Goal: Information Seeking & Learning: Learn about a topic

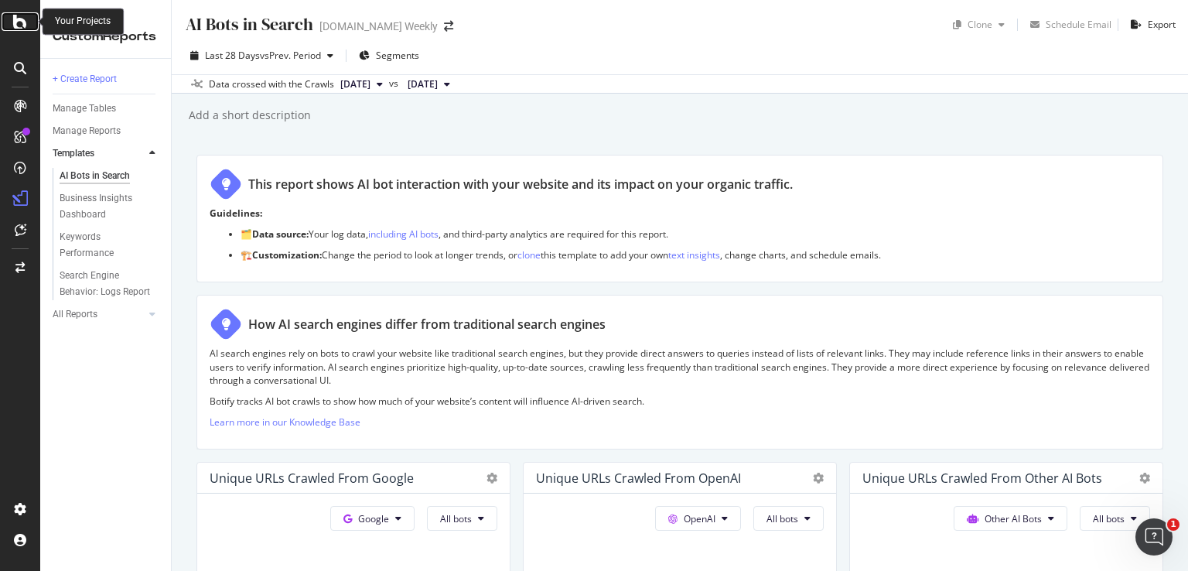
click at [16, 25] on icon at bounding box center [20, 21] width 14 height 19
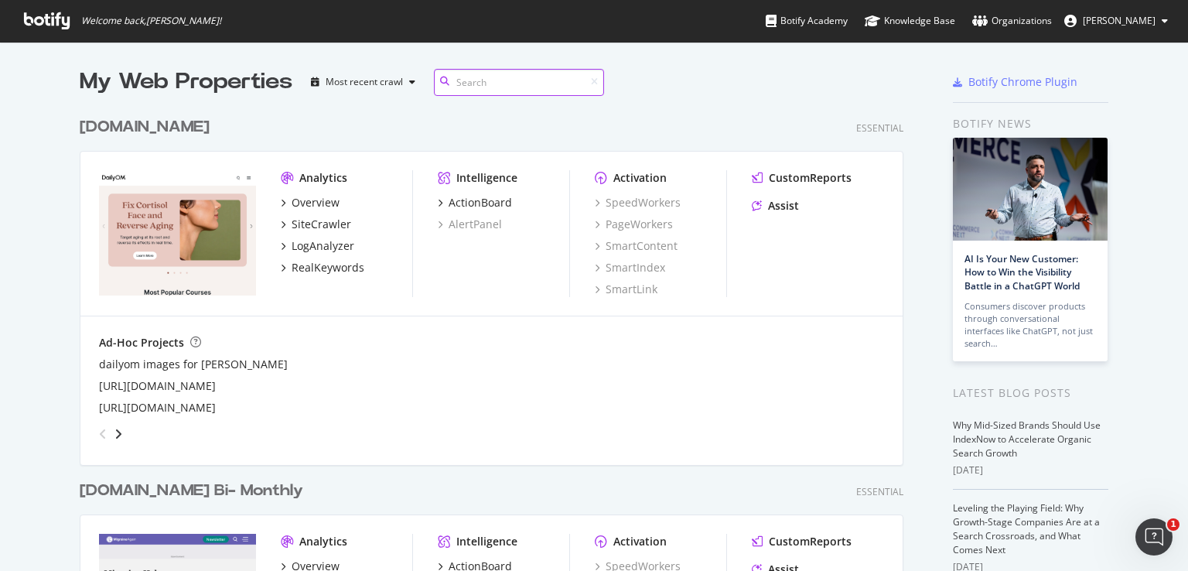
click at [538, 81] on input at bounding box center [519, 82] width 170 height 27
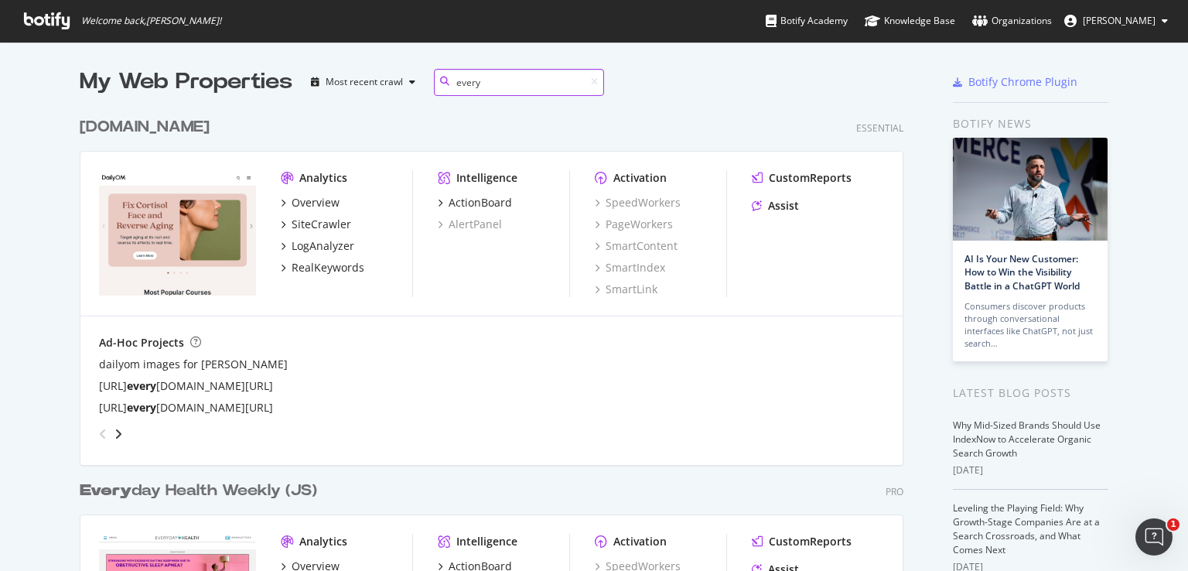
type input "every"
click at [154, 128] on div "[DOMAIN_NAME]" at bounding box center [145, 127] width 130 height 22
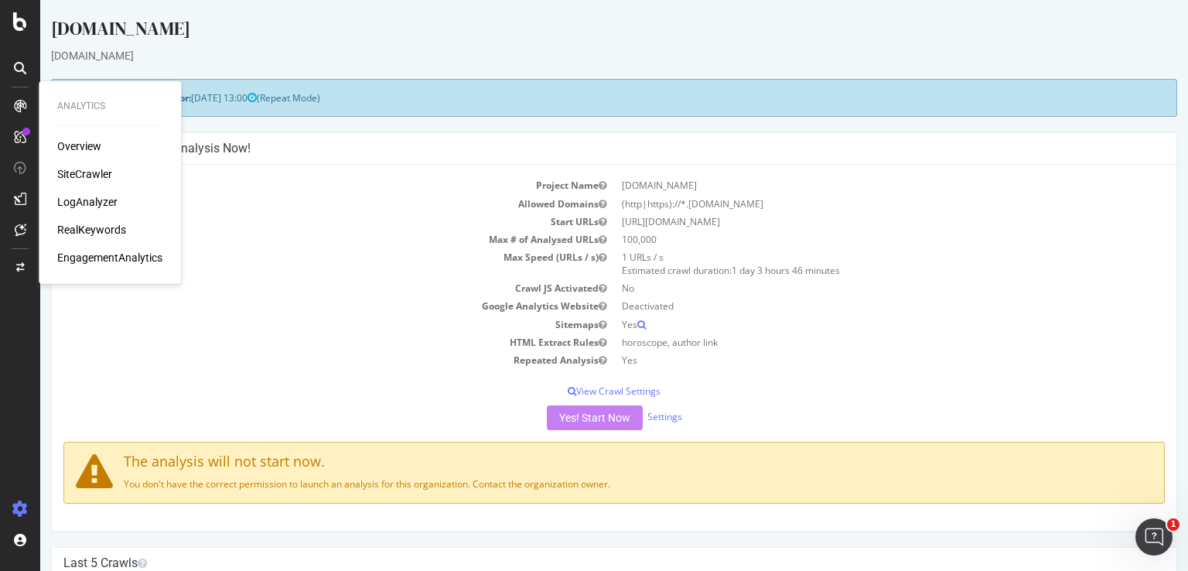
click at [98, 171] on div "SiteCrawler" at bounding box center [84, 173] width 55 height 15
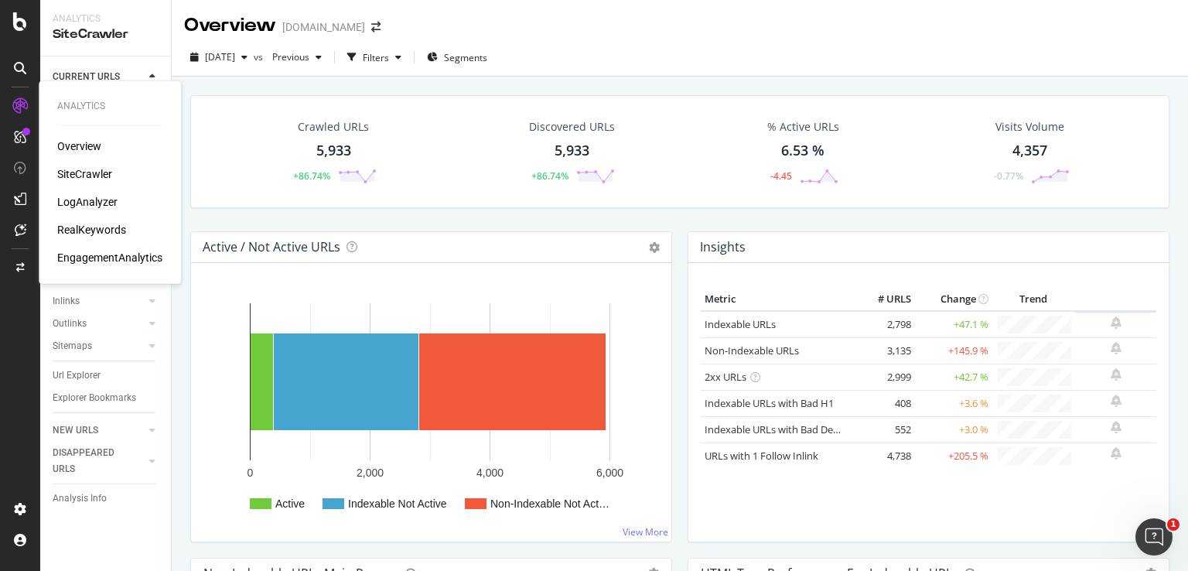
click at [92, 196] on div "LogAnalyzer" at bounding box center [87, 201] width 60 height 15
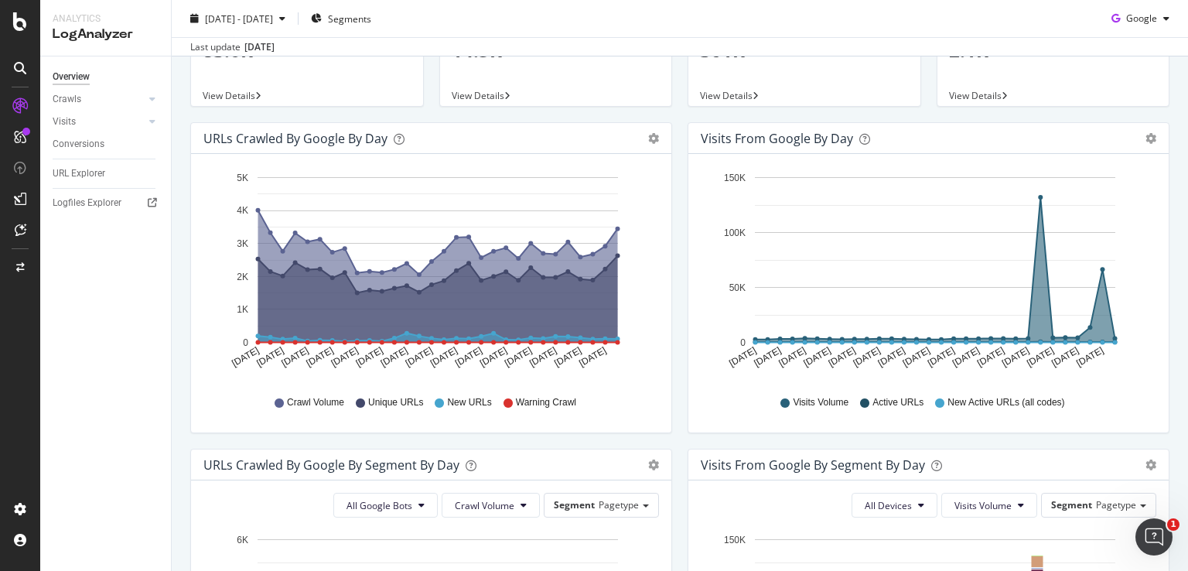
scroll to position [155, 0]
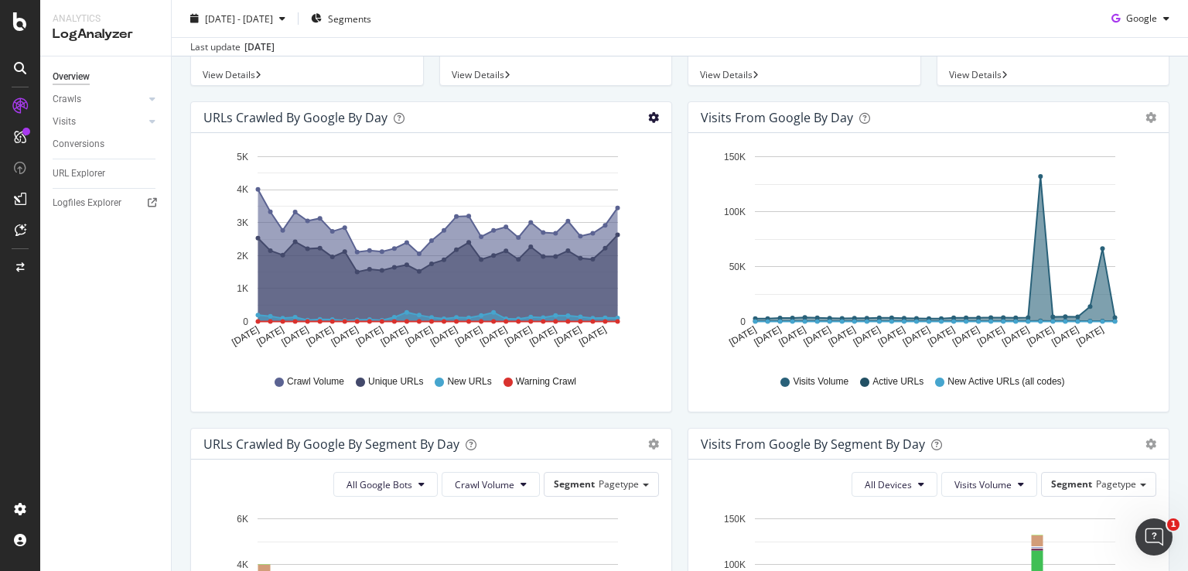
click at [648, 118] on icon "gear" at bounding box center [653, 117] width 11 height 11
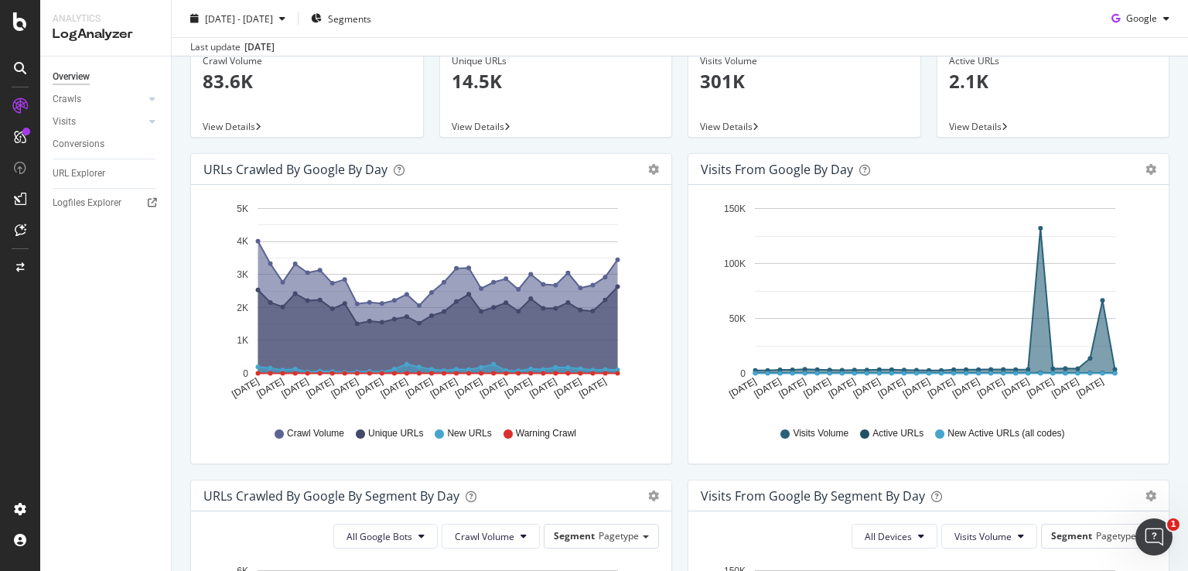
scroll to position [77, 0]
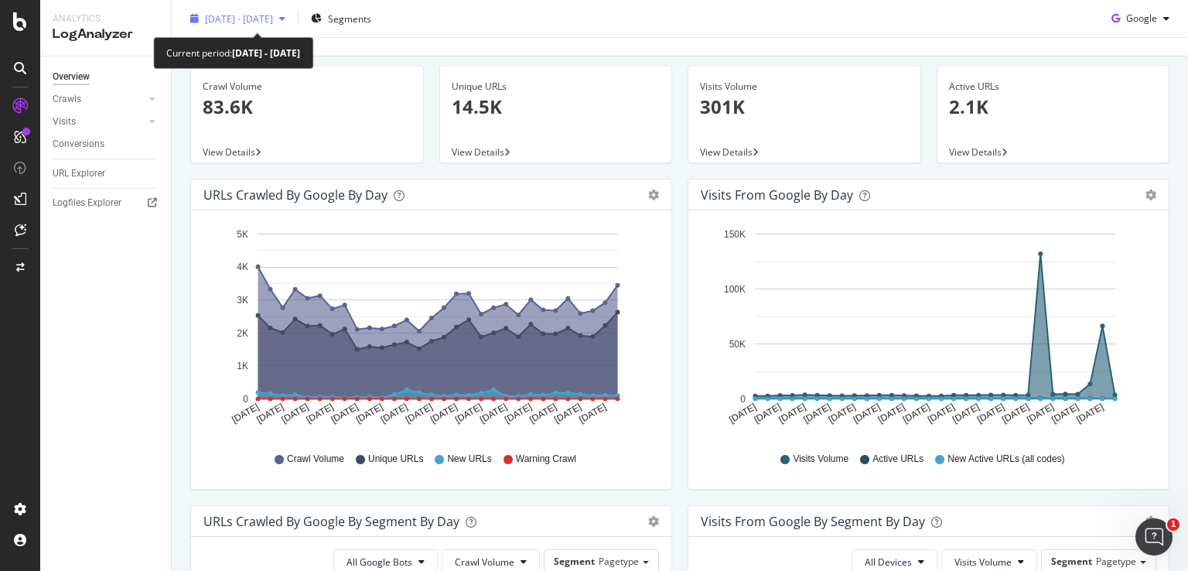
click at [285, 18] on icon "button" at bounding box center [282, 18] width 6 height 9
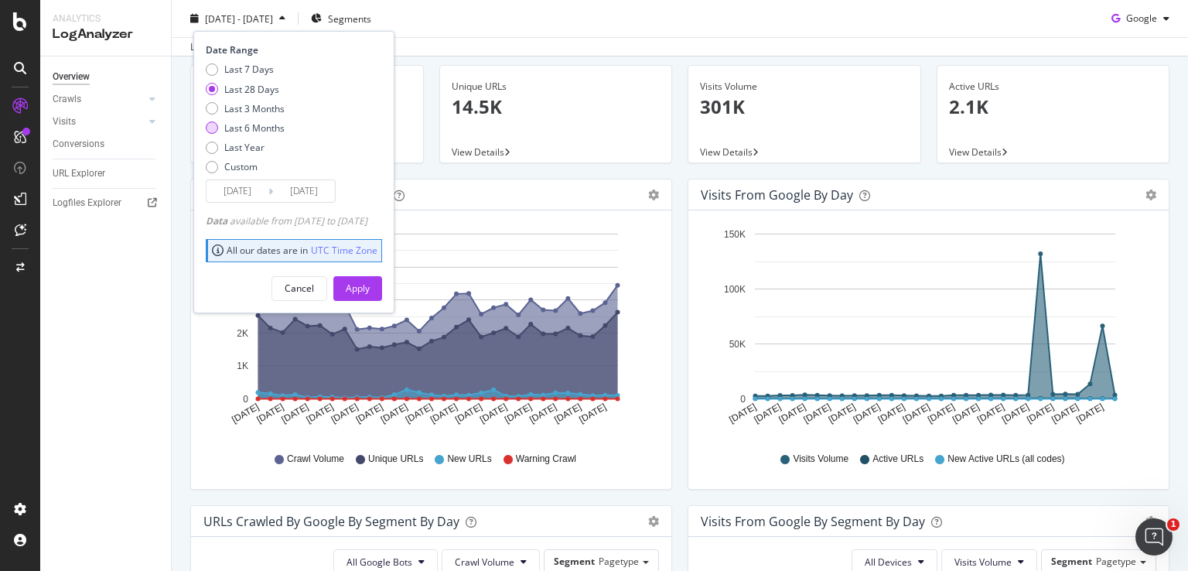
click at [268, 124] on div "Last 6 Months" at bounding box center [254, 127] width 60 height 13
type input "[DATE]"
click at [370, 284] on div "Apply" at bounding box center [358, 287] width 24 height 13
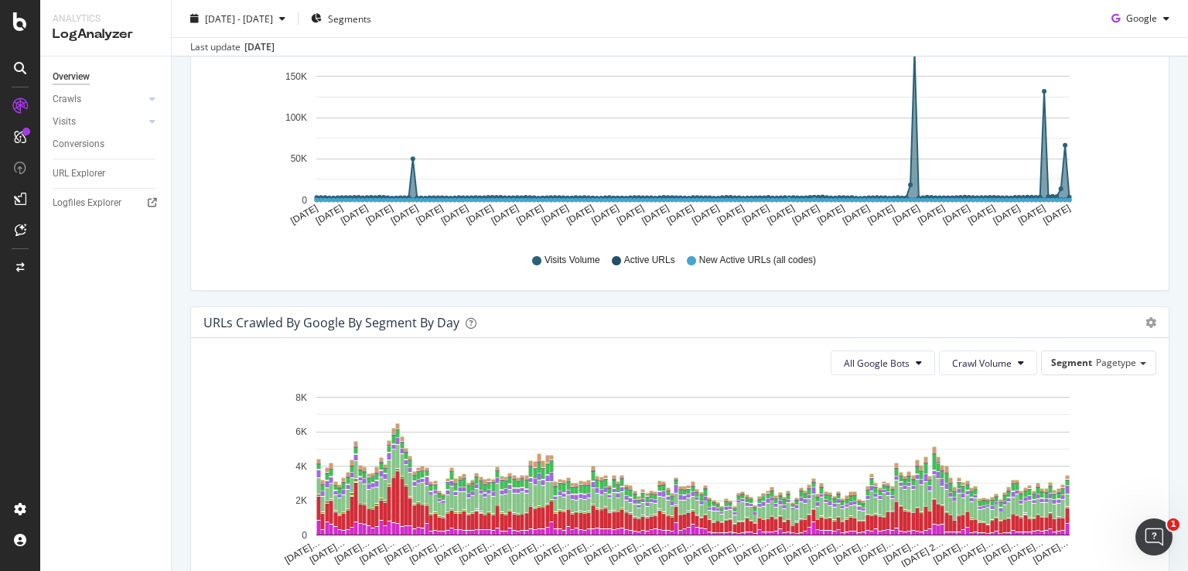
scroll to position [773, 0]
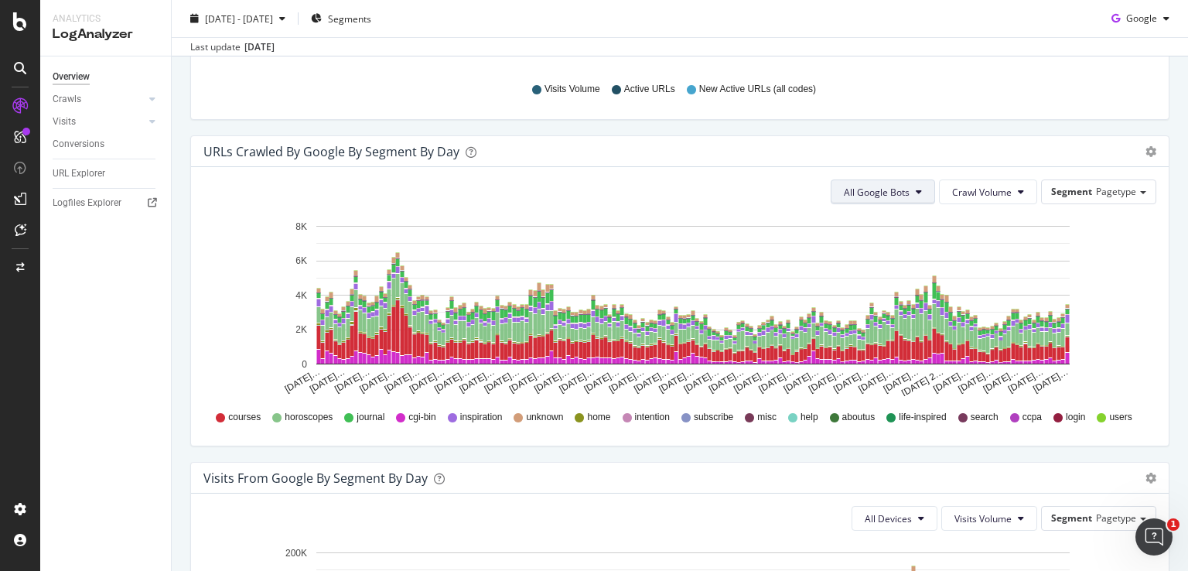
click at [893, 190] on span "All Google Bots" at bounding box center [877, 192] width 66 height 13
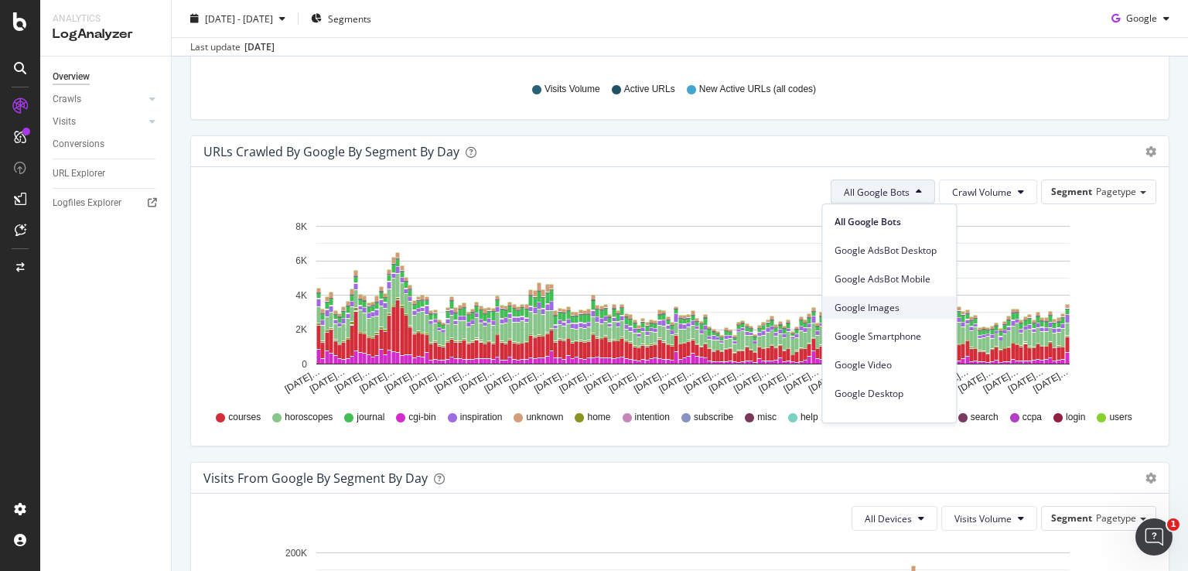
click at [881, 301] on span "Google Images" at bounding box center [888, 308] width 109 height 14
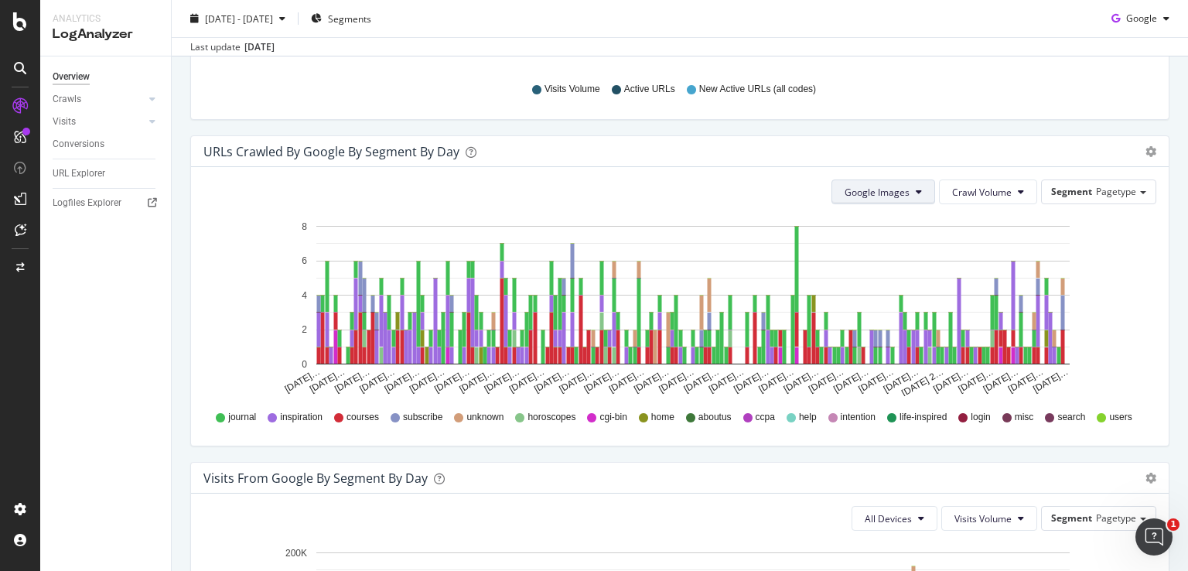
click at [869, 186] on span "Google Images" at bounding box center [876, 192] width 65 height 13
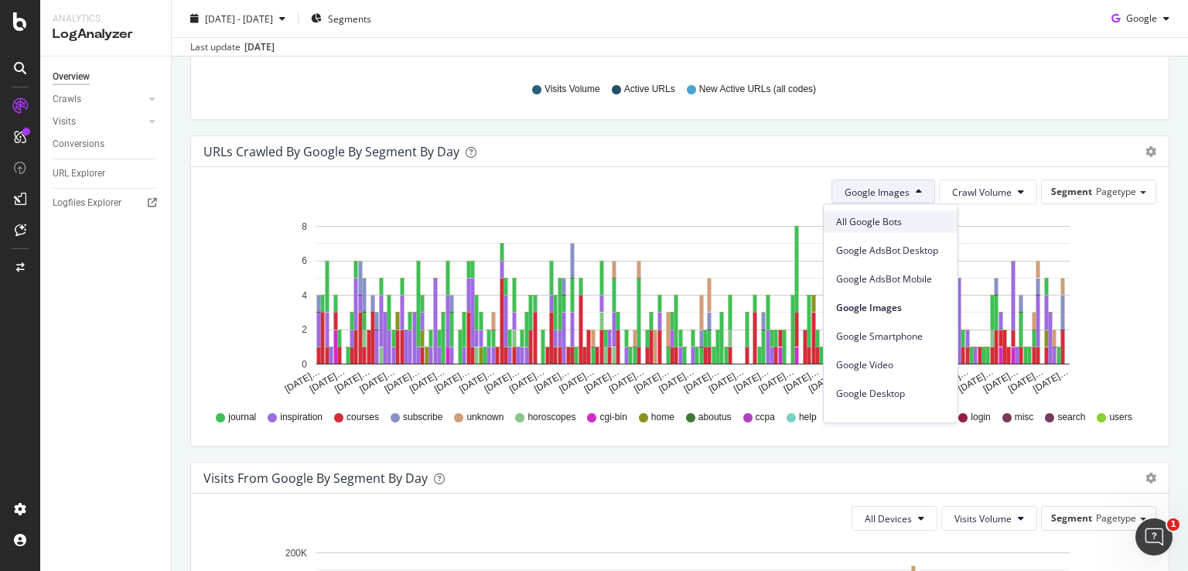
click at [869, 215] on span "All Google Bots" at bounding box center [890, 222] width 109 height 14
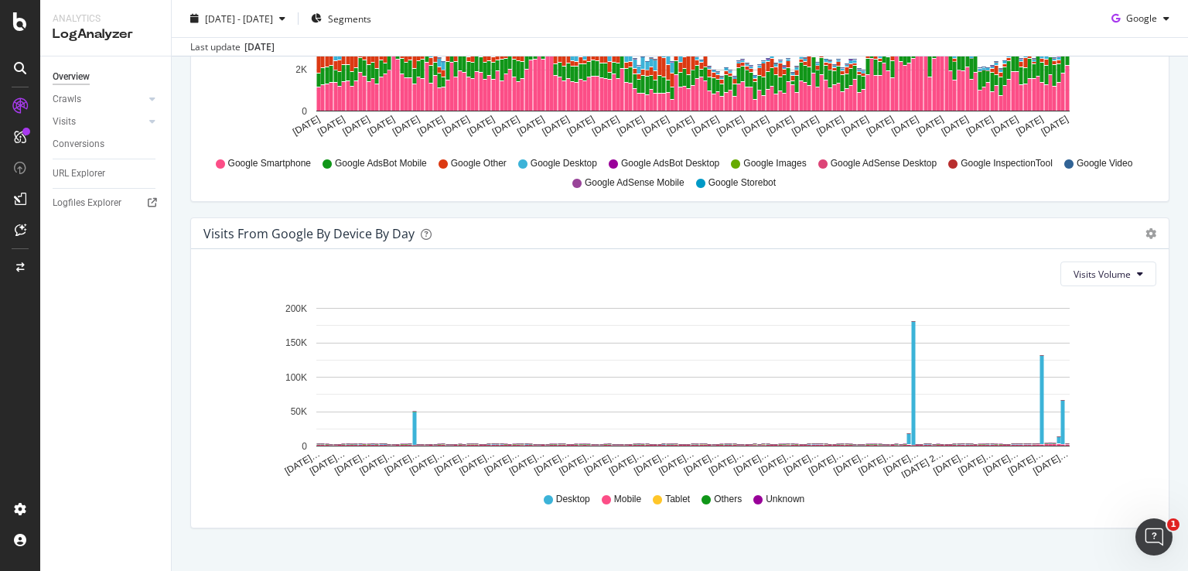
scroll to position [1695, 0]
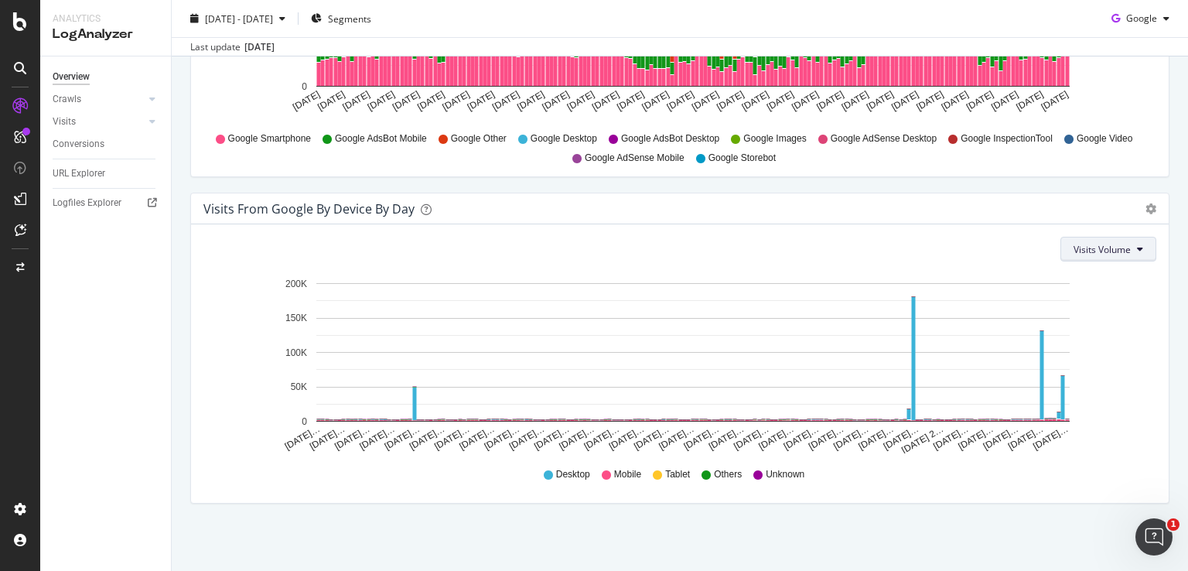
click at [1100, 250] on span "Visits Volume" at bounding box center [1101, 249] width 57 height 13
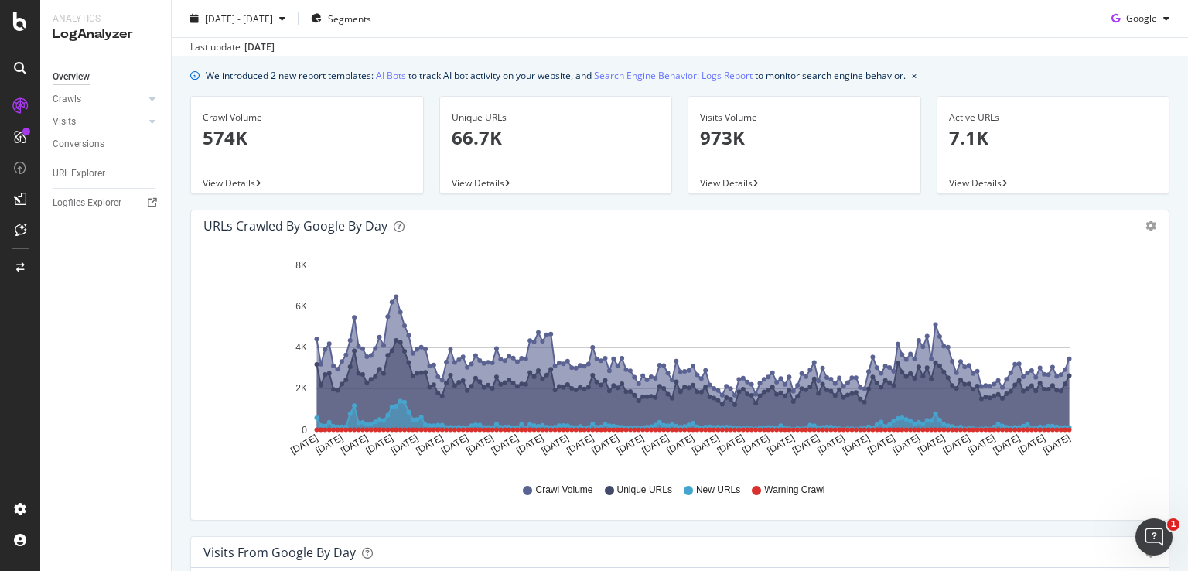
scroll to position [0, 0]
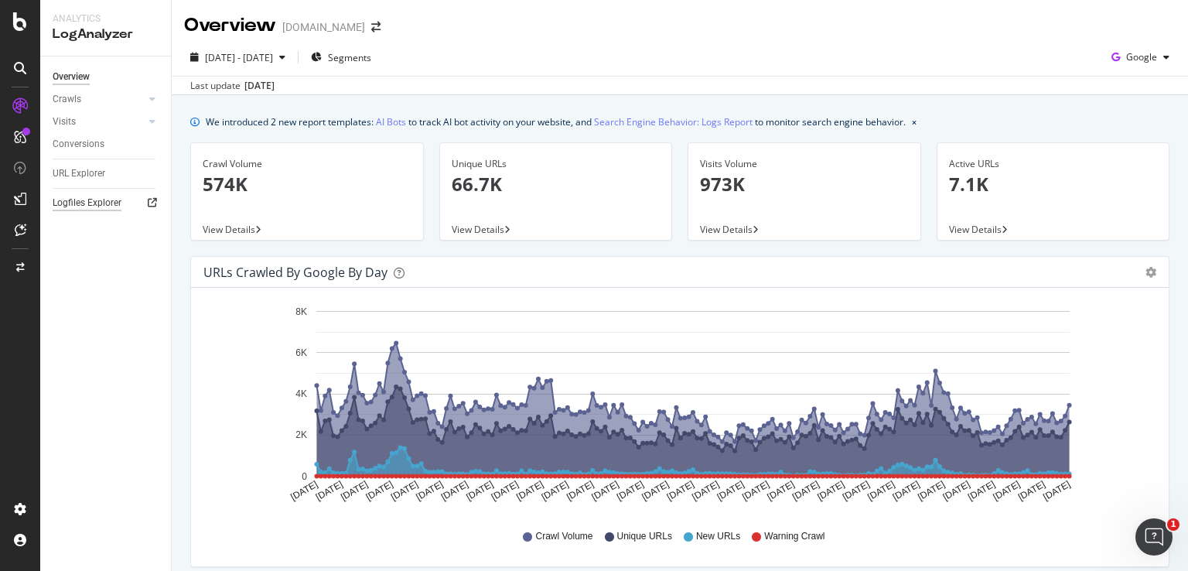
click at [93, 201] on div "Logfiles Explorer" at bounding box center [87, 203] width 69 height 16
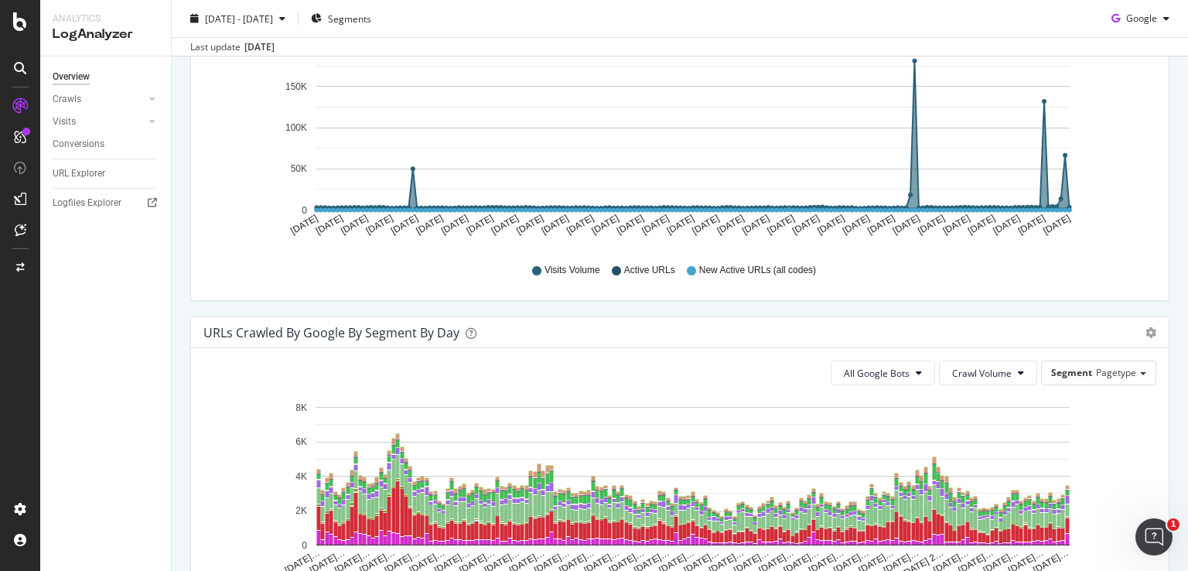
scroll to position [541, 0]
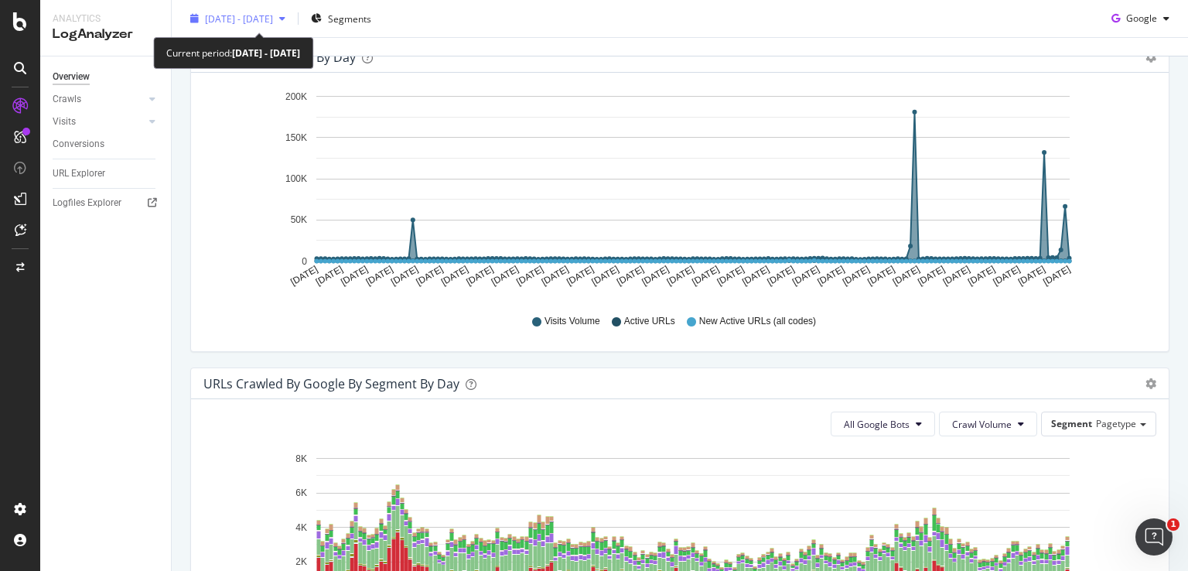
click at [274, 11] on div "[DATE] - [DATE]" at bounding box center [237, 18] width 107 height 23
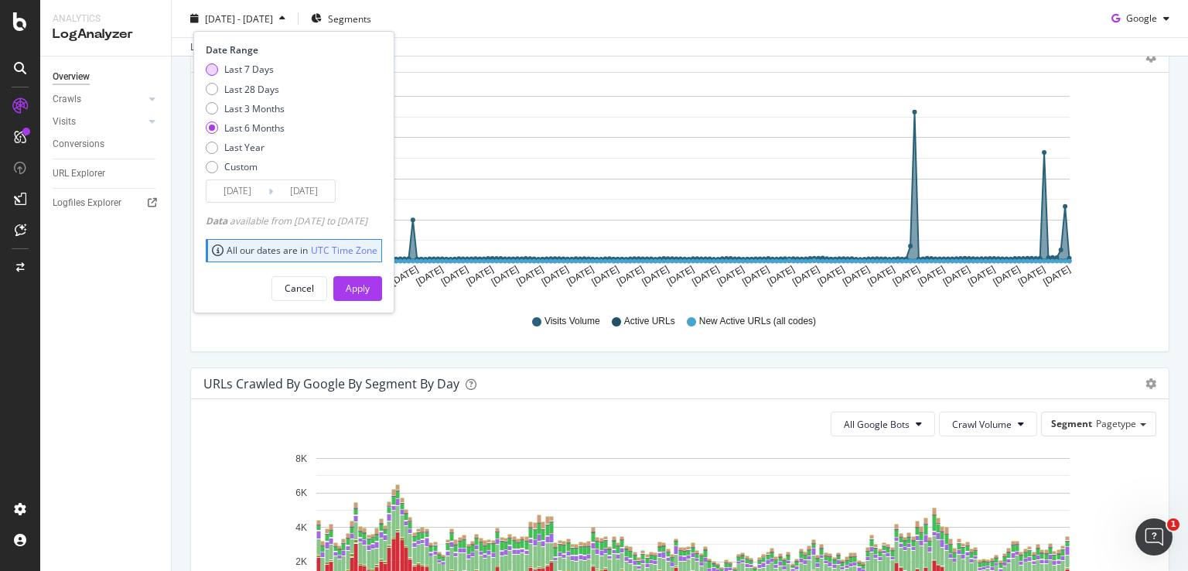
click at [264, 72] on div "Last 7 Days" at bounding box center [248, 69] width 49 height 13
type input "[DATE]"
click at [370, 289] on div "Apply" at bounding box center [358, 287] width 24 height 13
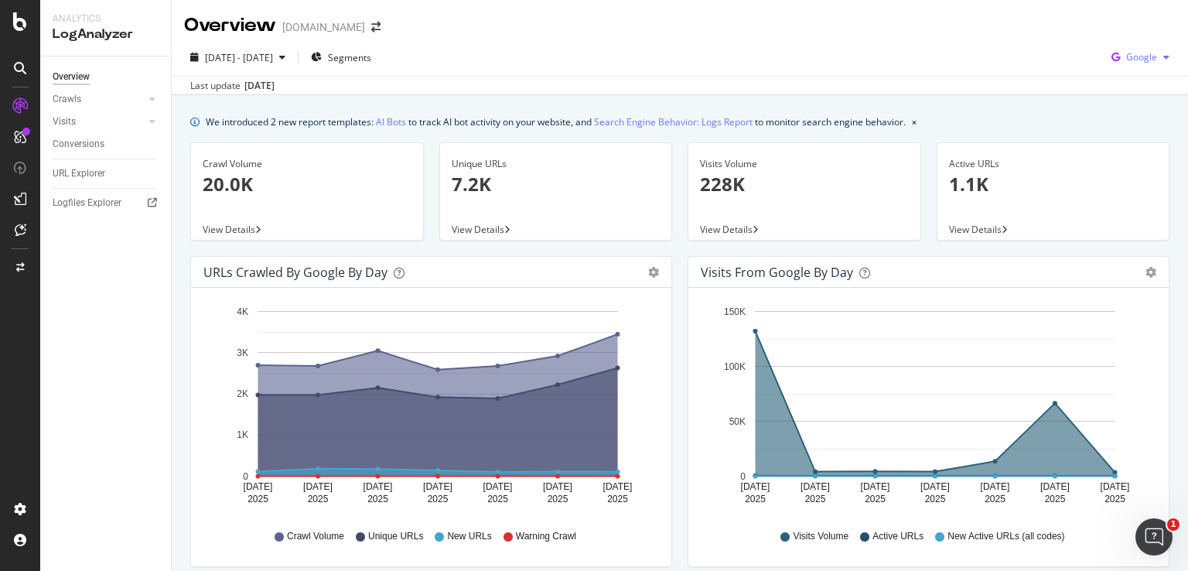
click at [1158, 60] on div "button" at bounding box center [1166, 57] width 19 height 9
click at [1136, 146] on span "OpenAI" at bounding box center [1141, 145] width 57 height 14
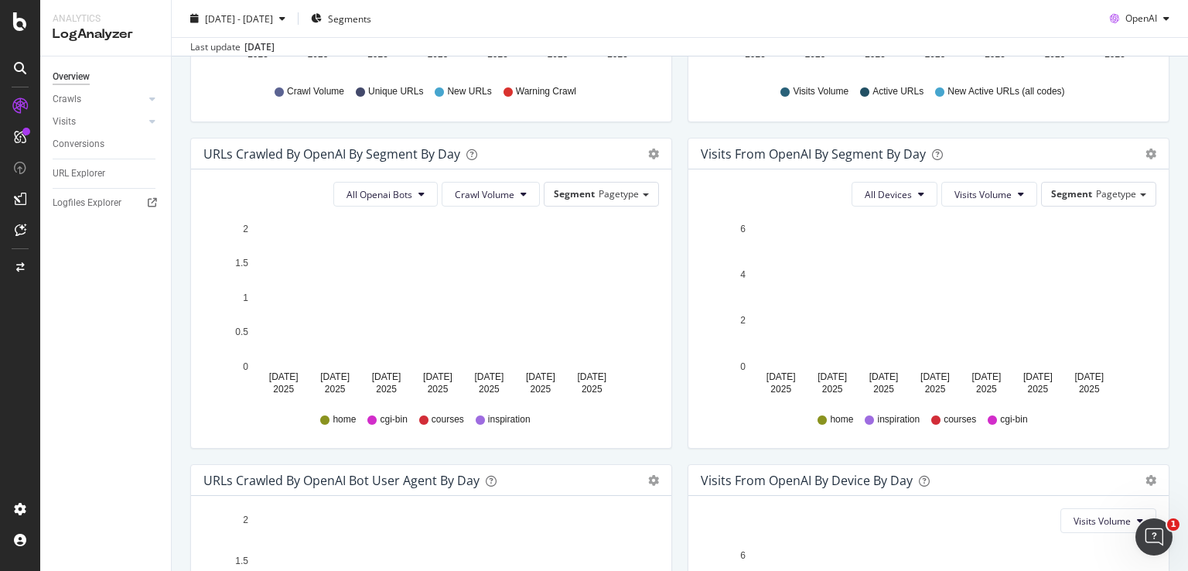
scroll to position [619, 0]
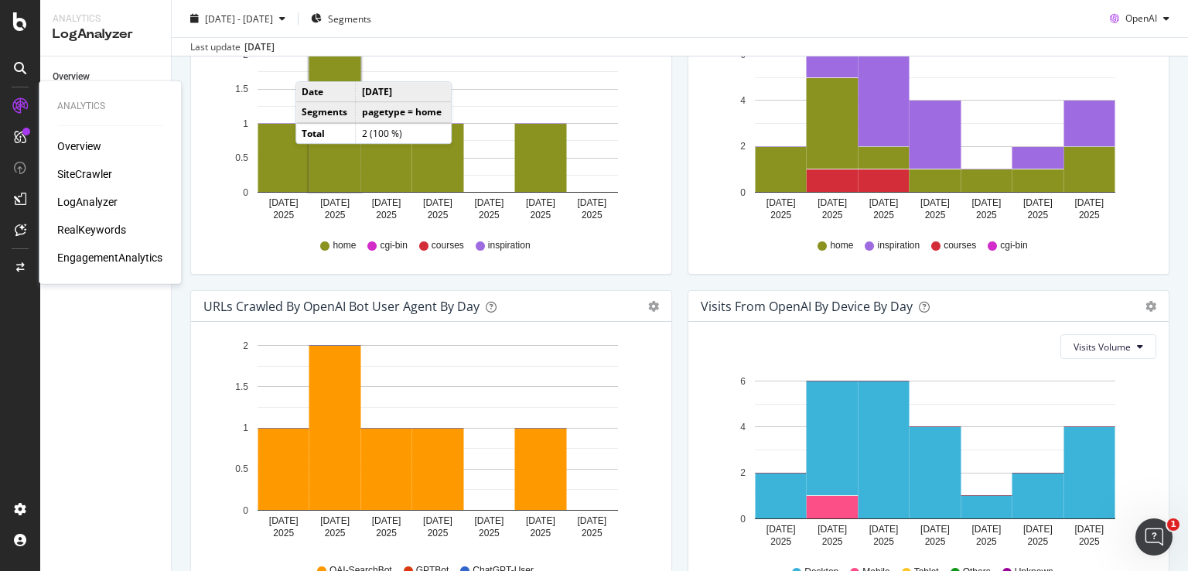
click at [15, 104] on icon at bounding box center [19, 105] width 15 height 15
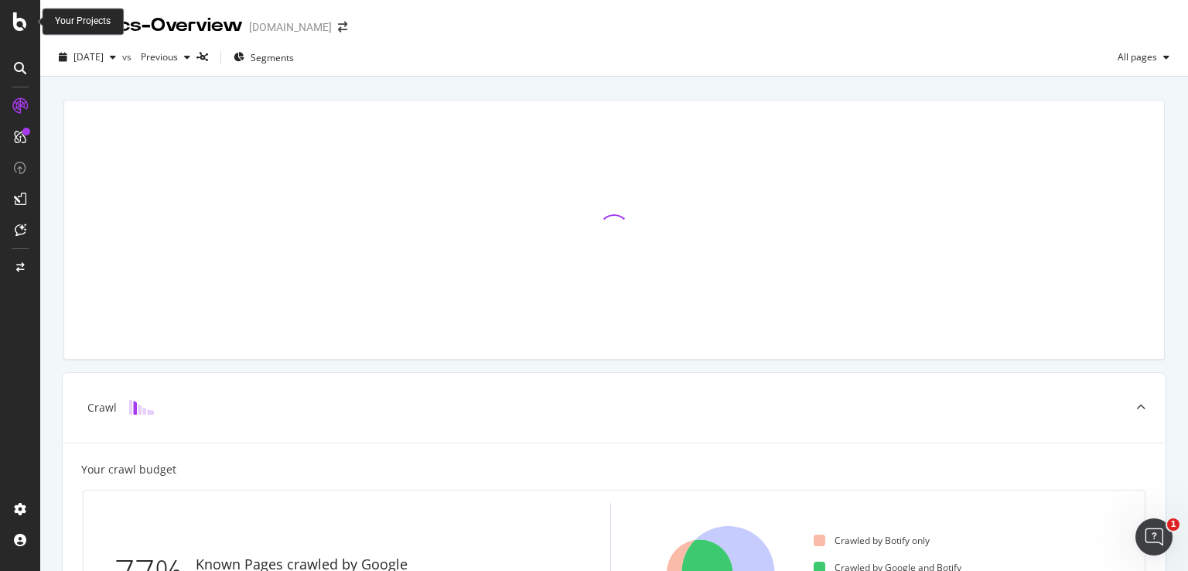
click at [22, 24] on icon at bounding box center [20, 21] width 14 height 19
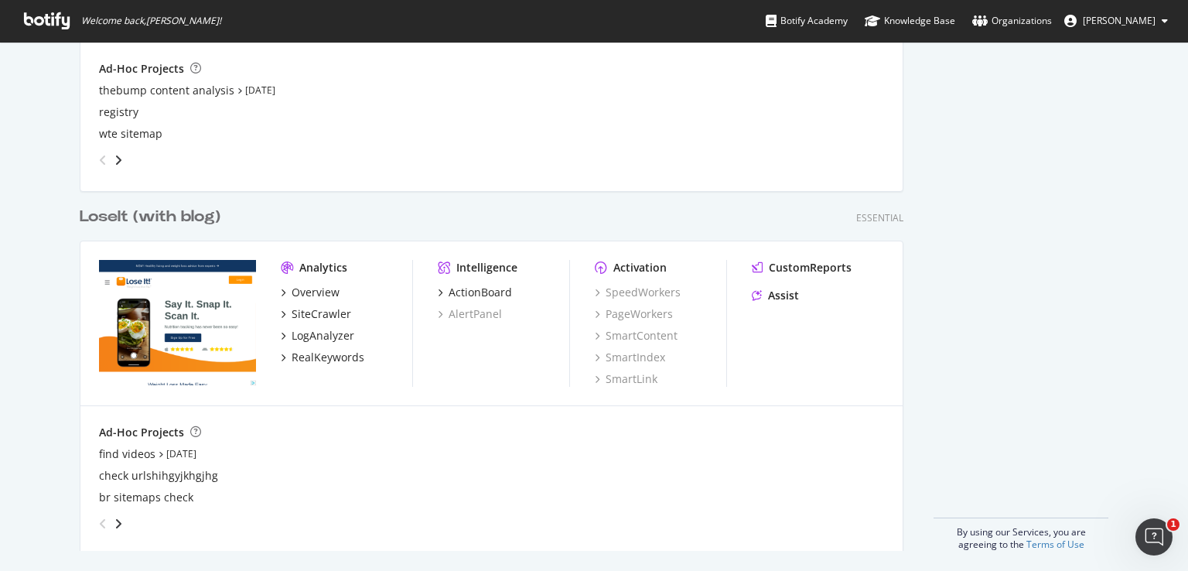
scroll to position [3043, 0]
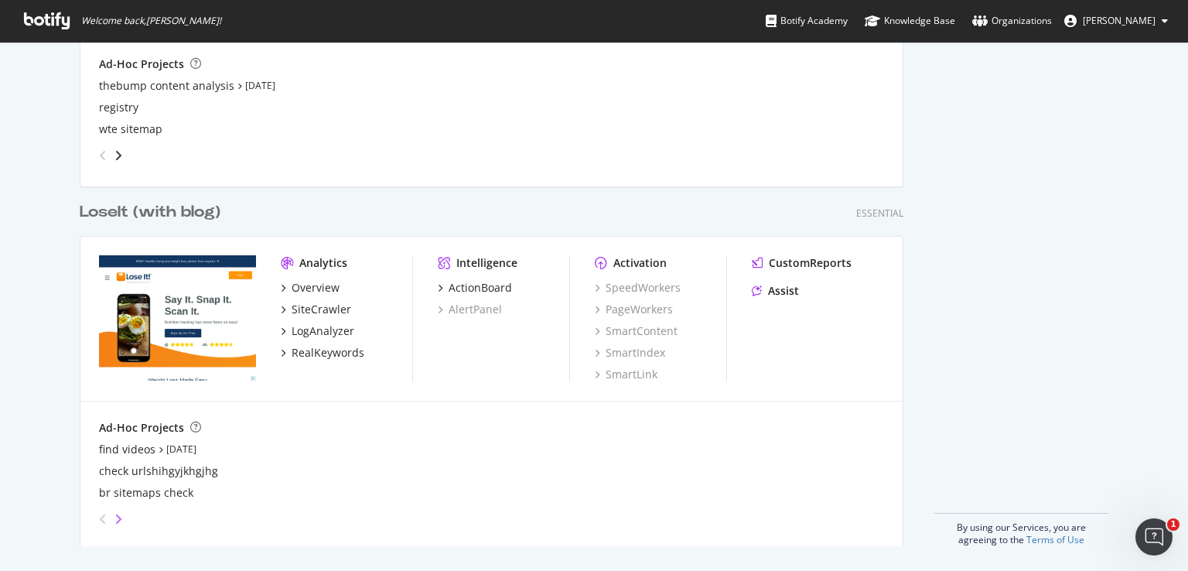
click at [114, 516] on icon "angle-right" at bounding box center [118, 519] width 8 height 12
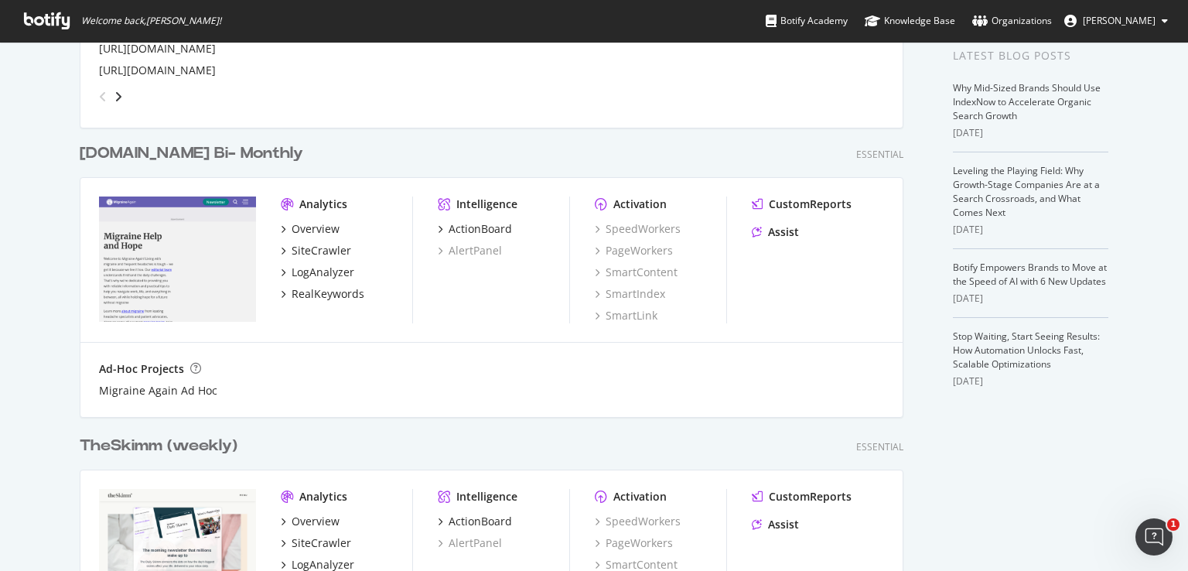
scroll to position [0, 0]
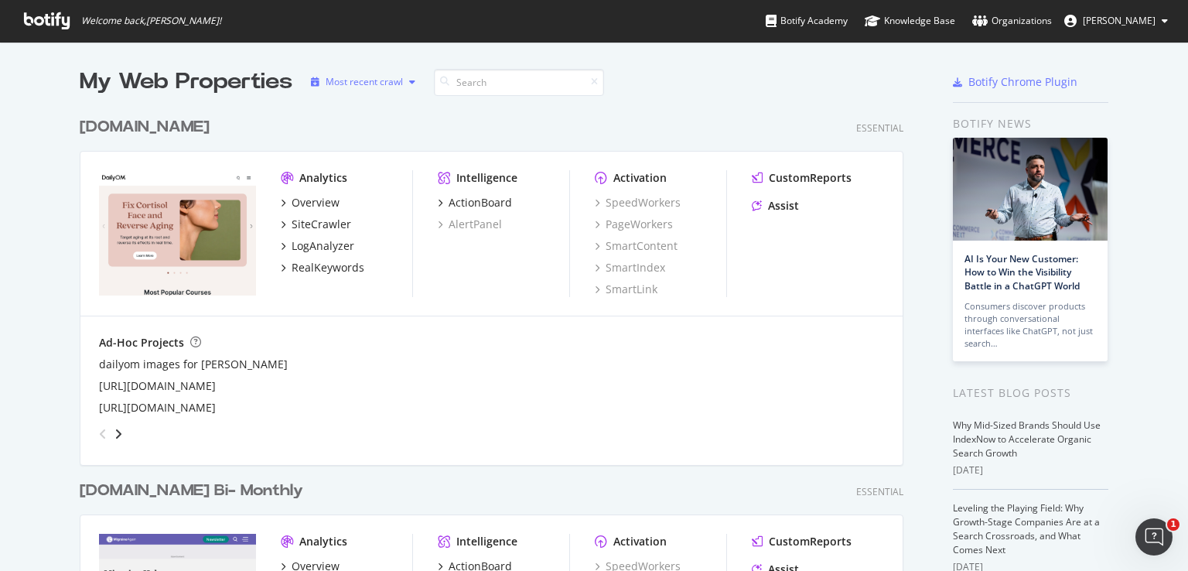
click at [387, 83] on div "Most recent crawl" at bounding box center [364, 81] width 77 height 9
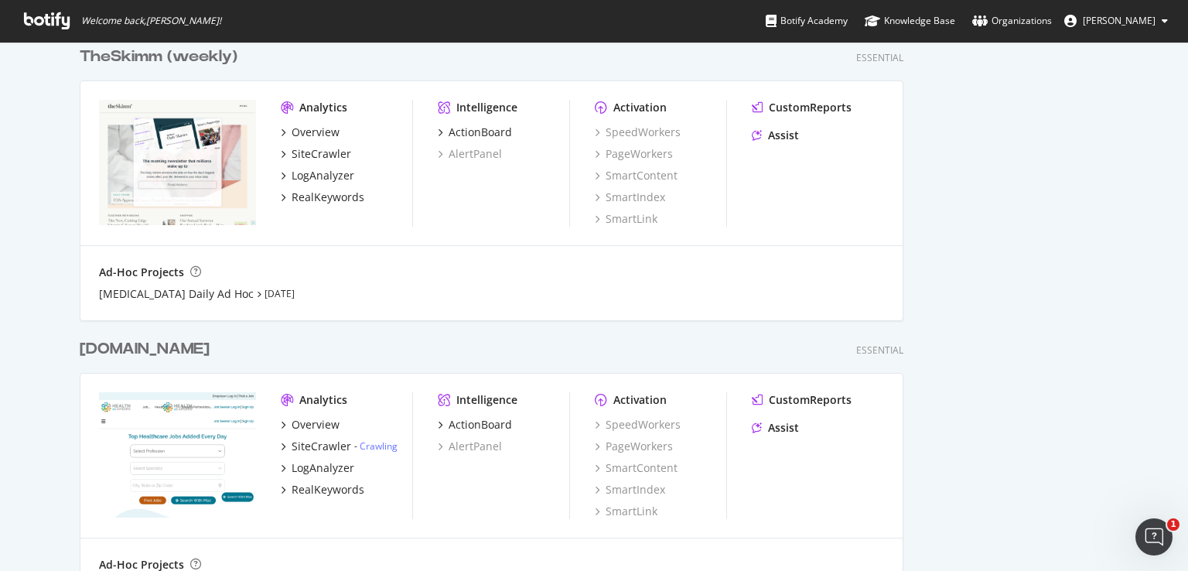
scroll to position [724, 0]
click at [40, 31] on span "Welcome back, [PERSON_NAME] !" at bounding box center [123, 21] width 222 height 42
click at [43, 16] on icon at bounding box center [47, 20] width 46 height 17
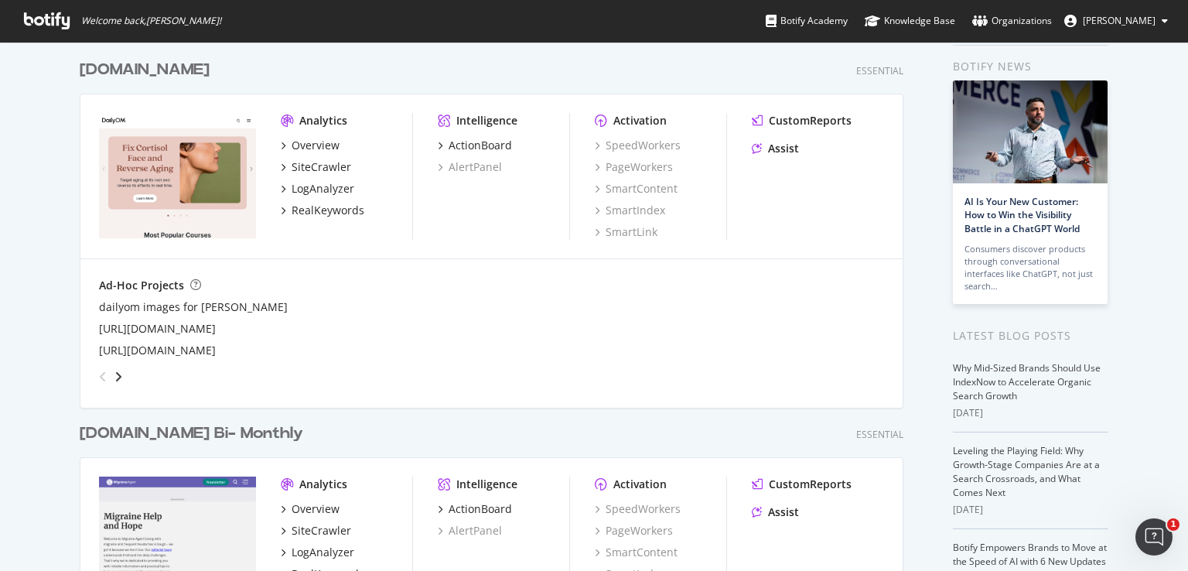
scroll to position [0, 0]
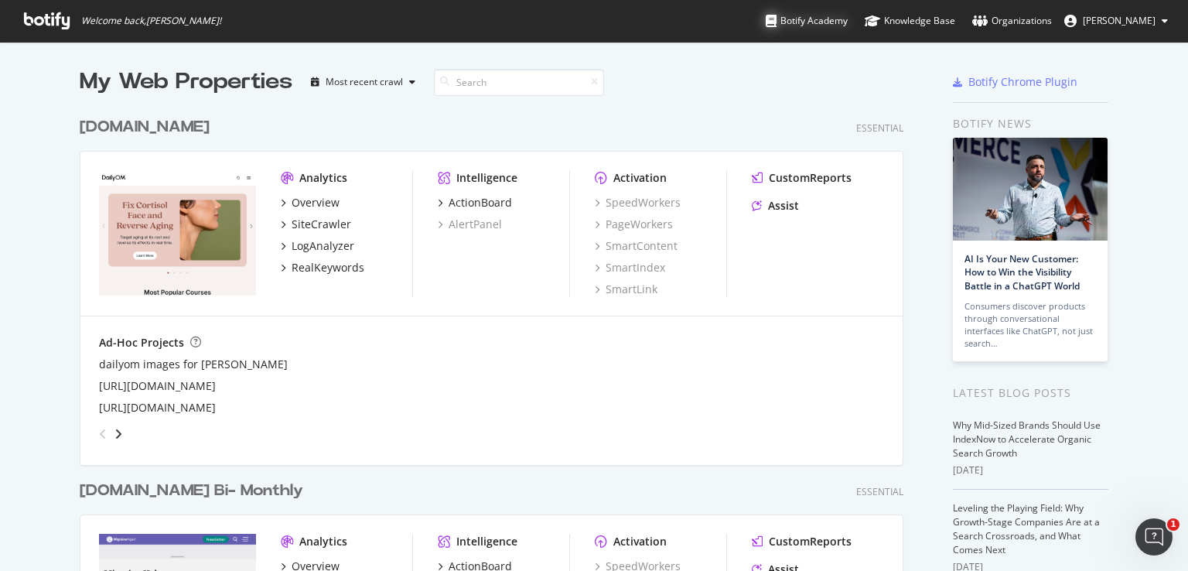
click at [823, 15] on div "Botify Academy" at bounding box center [806, 20] width 82 height 15
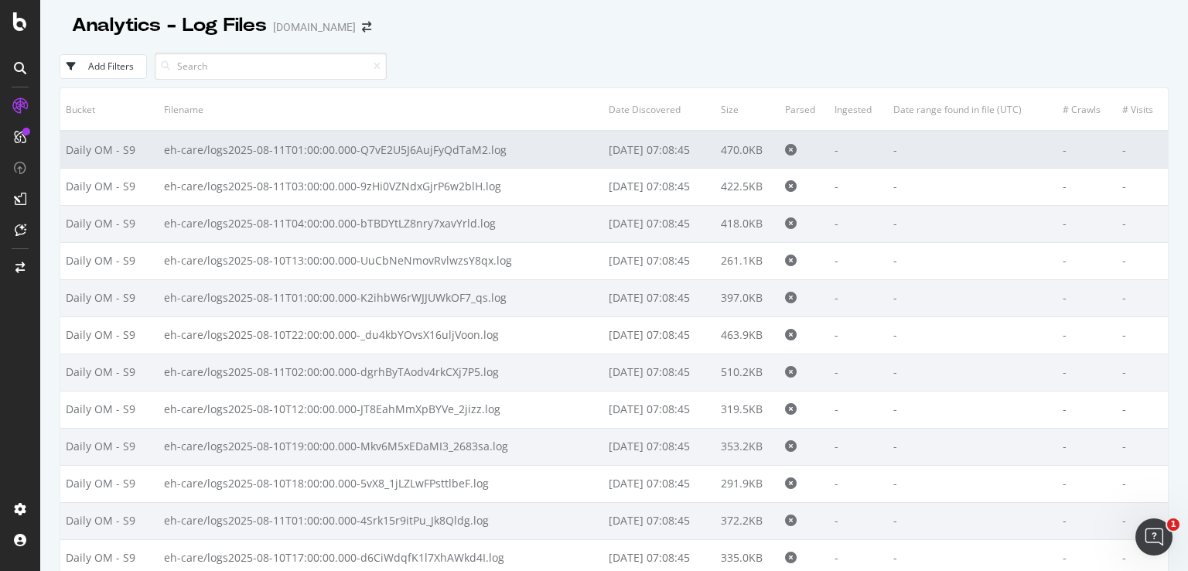
click at [439, 145] on td "eh-care/logs2025-08-11T01:00:00.000-Q7vE2U5J6AujFyQdTaM2.log" at bounding box center [380, 149] width 445 height 37
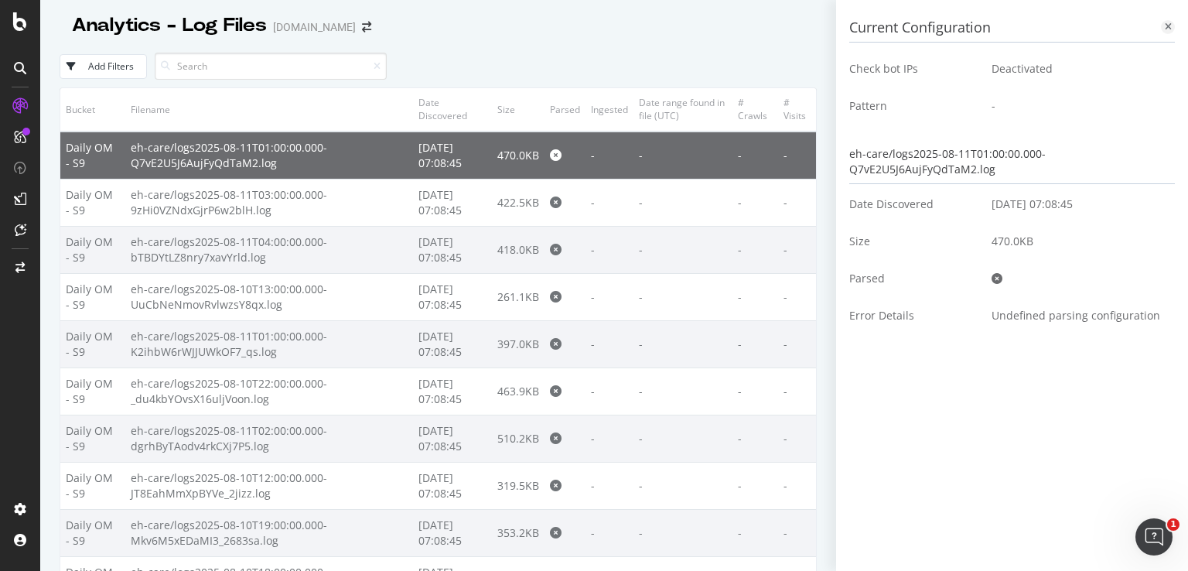
click at [1167, 29] on icon at bounding box center [1167, 26] width 7 height 9
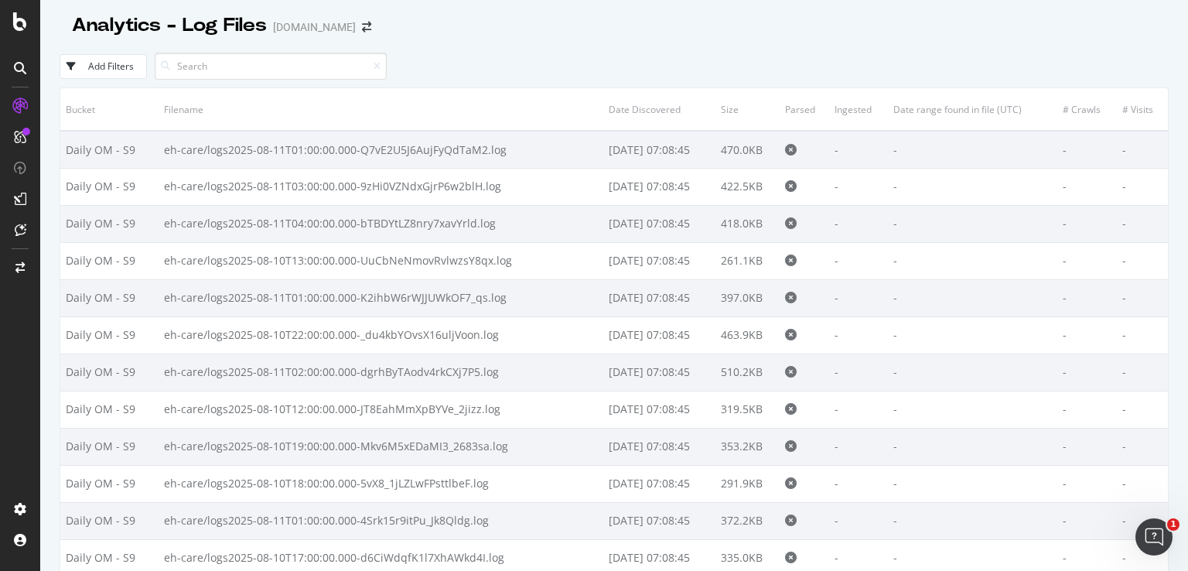
drag, startPoint x: 312, startPoint y: 156, endPoint x: 1030, endPoint y: 53, distance: 724.9
click at [1030, 53] on div "Add Filters" at bounding box center [614, 66] width 1109 height 43
click at [113, 63] on div "Add Filters" at bounding box center [111, 66] width 46 height 13
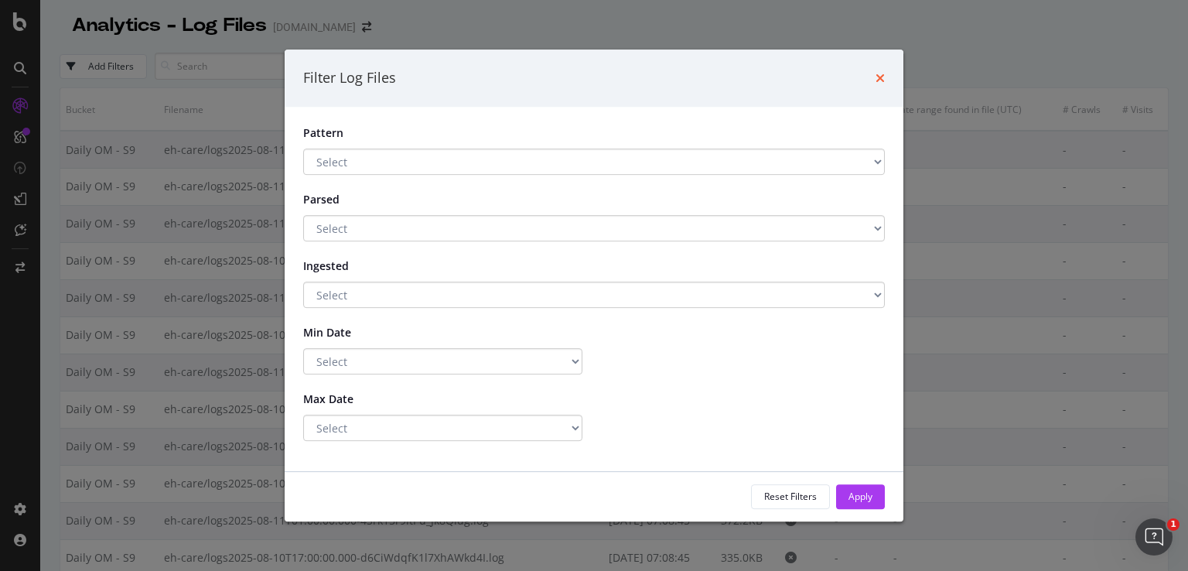
click at [878, 79] on icon "times" at bounding box center [879, 78] width 9 height 12
